Goal: Information Seeking & Learning: Understand process/instructions

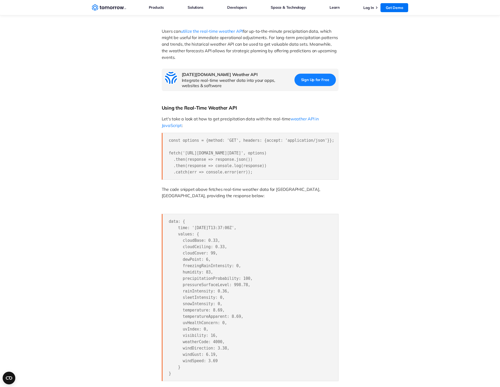
scroll to position [448, 0]
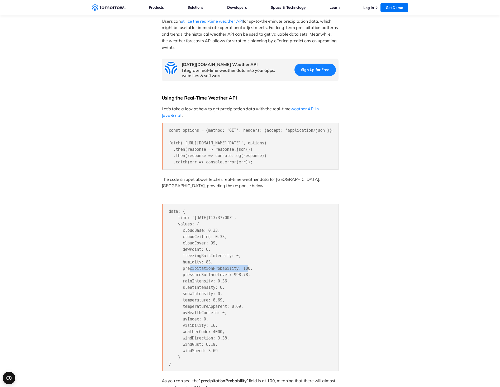
drag, startPoint x: 180, startPoint y: 265, endPoint x: 233, endPoint y: 264, distance: 53.1
click at [233, 264] on span "data: { time: '2024-03-25T13:37:00Z', values: { cloudBase: 0.33, cloudCeiling: …" at bounding box center [211, 287] width 84 height 157
drag, startPoint x: 182, startPoint y: 279, endPoint x: 214, endPoint y: 277, distance: 32.2
click at [214, 277] on span "data: { time: '2024-03-25T13:37:00Z', values: { cloudBase: 0.33, cloudCeiling: …" at bounding box center [211, 287] width 84 height 157
drag, startPoint x: 179, startPoint y: 266, endPoint x: 211, endPoint y: 266, distance: 32.2
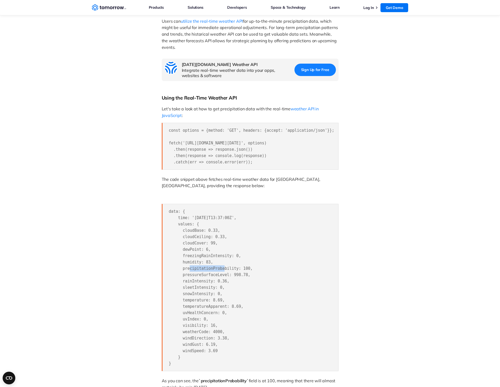
click at [211, 266] on span "data: { time: '2024-03-25T13:37:00Z', values: { cloudBase: 0.33, cloudCeiling: …" at bounding box center [211, 287] width 84 height 157
drag, startPoint x: 211, startPoint y: 266, endPoint x: 233, endPoint y: 254, distance: 25.3
click at [233, 254] on span "data: { time: '2024-03-25T13:37:00Z', values: { cloudBase: 0.33, cloudCeiling: …" at bounding box center [211, 287] width 84 height 157
drag, startPoint x: 178, startPoint y: 268, endPoint x: 242, endPoint y: 267, distance: 64.1
click at [242, 267] on span "data: { time: '2024-03-25T13:37:00Z', values: { cloudBase: 0.33, cloudCeiling: …" at bounding box center [211, 287] width 84 height 157
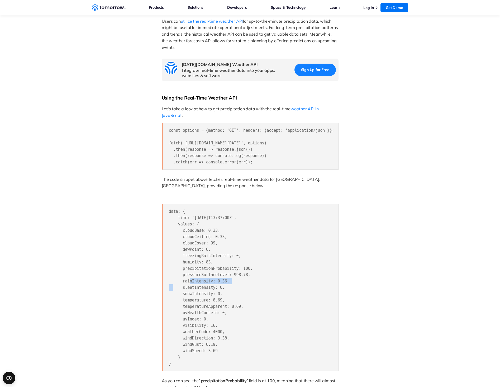
drag, startPoint x: 179, startPoint y: 279, endPoint x: 222, endPoint y: 278, distance: 43.3
click at [222, 278] on span "data: { time: '2024-03-25T13:37:00Z', values: { cloudBase: 0.33, cloudCeiling: …" at bounding box center [211, 287] width 84 height 157
drag, startPoint x: 222, startPoint y: 278, endPoint x: 216, endPoint y: 290, distance: 13.0
click at [216, 290] on span "data: { time: '2024-03-25T13:37:00Z', values: { cloudBase: 0.33, cloudCeiling: …" at bounding box center [211, 287] width 84 height 157
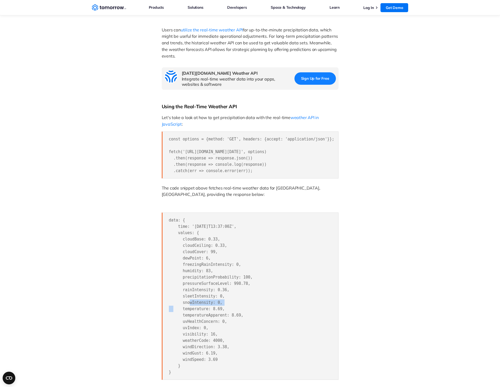
scroll to position [475, 0]
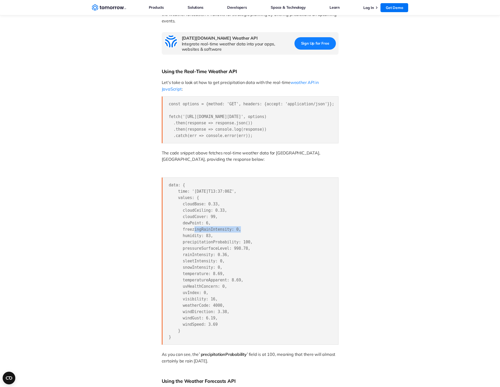
drag, startPoint x: 183, startPoint y: 226, endPoint x: 227, endPoint y: 228, distance: 44.1
click at [227, 228] on span "data: { time: '2024-03-25T13:37:00Z', values: { cloudBase: 0.33, cloudCeiling: …" at bounding box center [211, 261] width 84 height 157
drag, startPoint x: 181, startPoint y: 265, endPoint x: 210, endPoint y: 264, distance: 29.1
click at [210, 264] on span "data: { time: '2024-03-25T13:37:00Z', values: { cloudBase: 0.33, cloudCeiling: …" at bounding box center [211, 261] width 84 height 157
drag, startPoint x: 210, startPoint y: 264, endPoint x: 228, endPoint y: 237, distance: 32.6
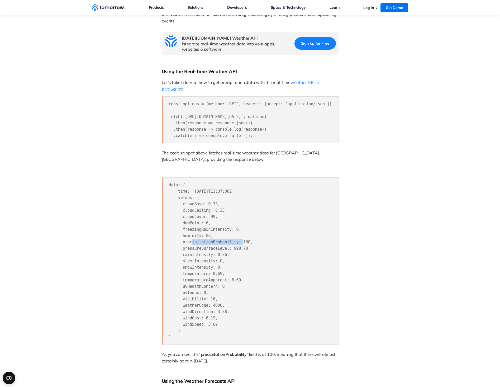
click at [228, 237] on pre "data: { time: '2024-03-25T13:37:00Z', values: { cloudBase: 0.33, cloudCeiling: …" at bounding box center [250, 260] width 177 height 167
drag, startPoint x: 181, startPoint y: 252, endPoint x: 211, endPoint y: 253, distance: 30.1
click at [211, 253] on span "data: { time: '2024-03-25T13:37:00Z', values: { cloudBase: 0.33, cloudCeiling: …" at bounding box center [211, 261] width 84 height 157
drag, startPoint x: 211, startPoint y: 253, endPoint x: 227, endPoint y: 226, distance: 30.8
click at [227, 226] on span "data: { time: '2024-03-25T13:37:00Z', values: { cloudBase: 0.33, cloudCeiling: …" at bounding box center [211, 261] width 84 height 157
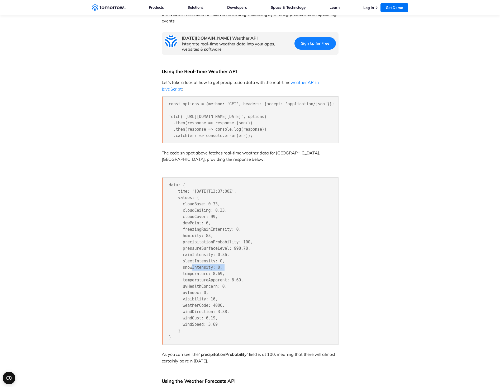
drag, startPoint x: 182, startPoint y: 264, endPoint x: 211, endPoint y: 264, distance: 29.3
click at [211, 264] on span "data: { time: '2024-03-25T13:37:00Z', values: { cloudBase: 0.33, cloudCeiling: …" at bounding box center [211, 261] width 84 height 157
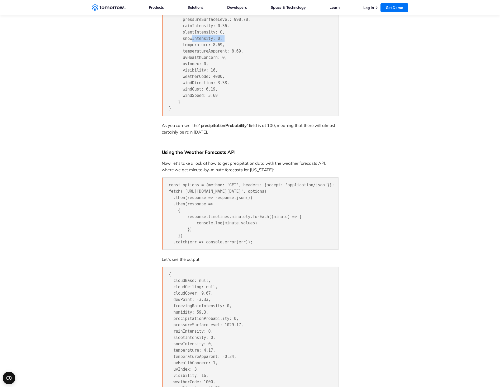
scroll to position [765, 0]
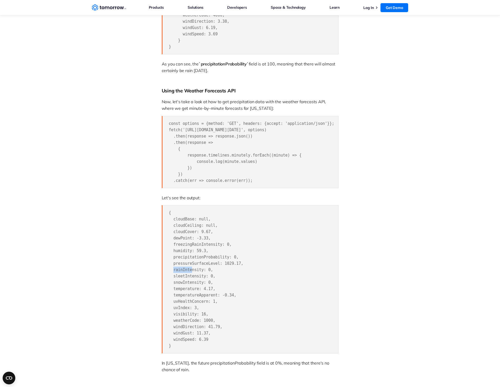
drag, startPoint x: 174, startPoint y: 272, endPoint x: 189, endPoint y: 269, distance: 15.8
click at [189, 269] on span "{ cloudBase: null, cloudCeiling: null, cloudCover: 9.67, dewPoint: -3.33, freez…" at bounding box center [206, 279] width 75 height 138
drag, startPoint x: 189, startPoint y: 269, endPoint x: 188, endPoint y: 281, distance: 11.9
click at [188, 281] on span "{ cloudBase: null, cloudCeiling: null, cloudCover: 9.67, dewPoint: -3.33, freez…" at bounding box center [206, 279] width 75 height 138
drag, startPoint x: 198, startPoint y: 244, endPoint x: 216, endPoint y: 244, distance: 17.9
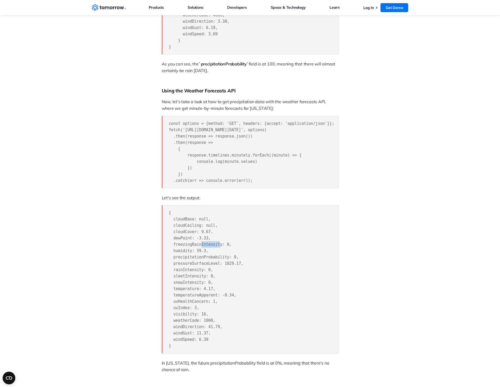
click at [216, 244] on span "{ cloudBase: null, cloudCeiling: null, cloudCover: 9.67, dewPoint: -3.33, freez…" at bounding box center [206, 279] width 75 height 138
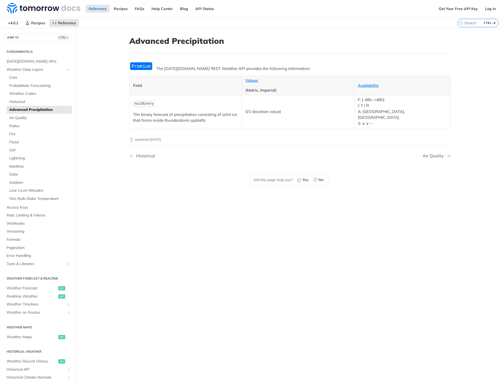
click at [24, 108] on span "Advanced Precipitation" at bounding box center [39, 109] width 61 height 5
